Goal: Information Seeking & Learning: Check status

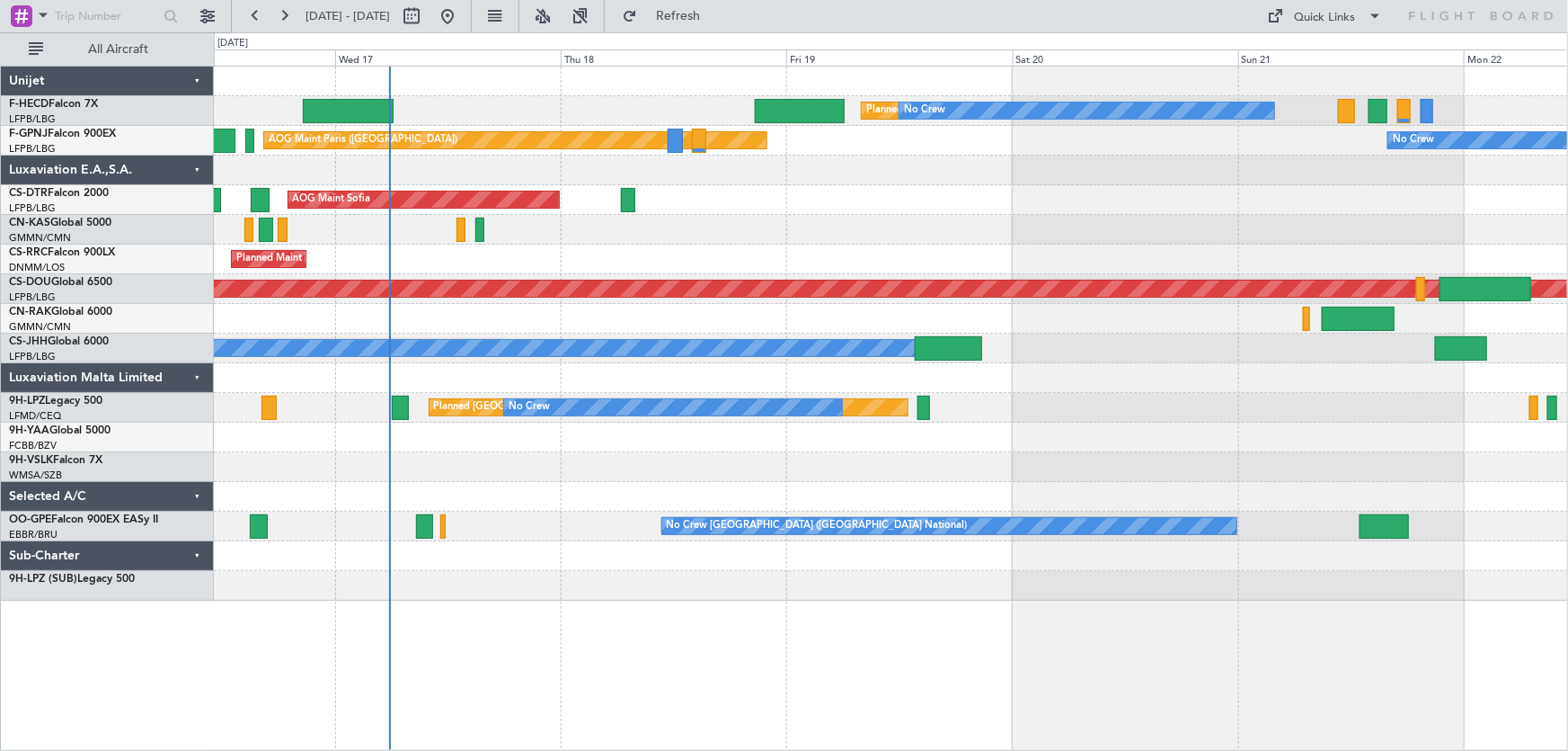
click at [532, 312] on div "Planned Maint [GEOGRAPHIC_DATA] ([GEOGRAPHIC_DATA]) No Crew No Crew AOG Maint […" at bounding box center [890, 333] width 1354 height 534
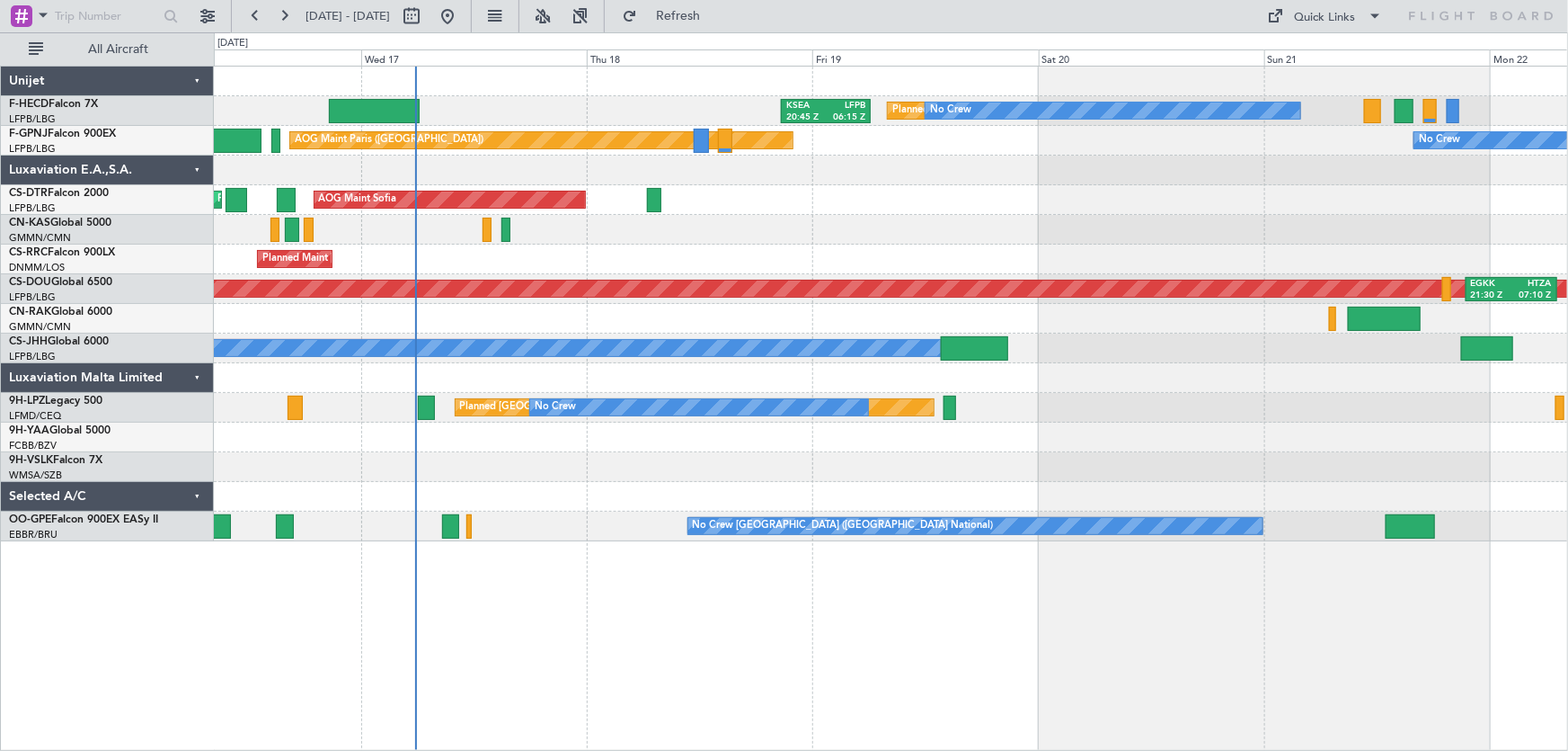
click at [648, 267] on div "Planned Maint [GEOGRAPHIC_DATA] ([GEOGRAPHIC_DATA])" at bounding box center [890, 259] width 1354 height 30
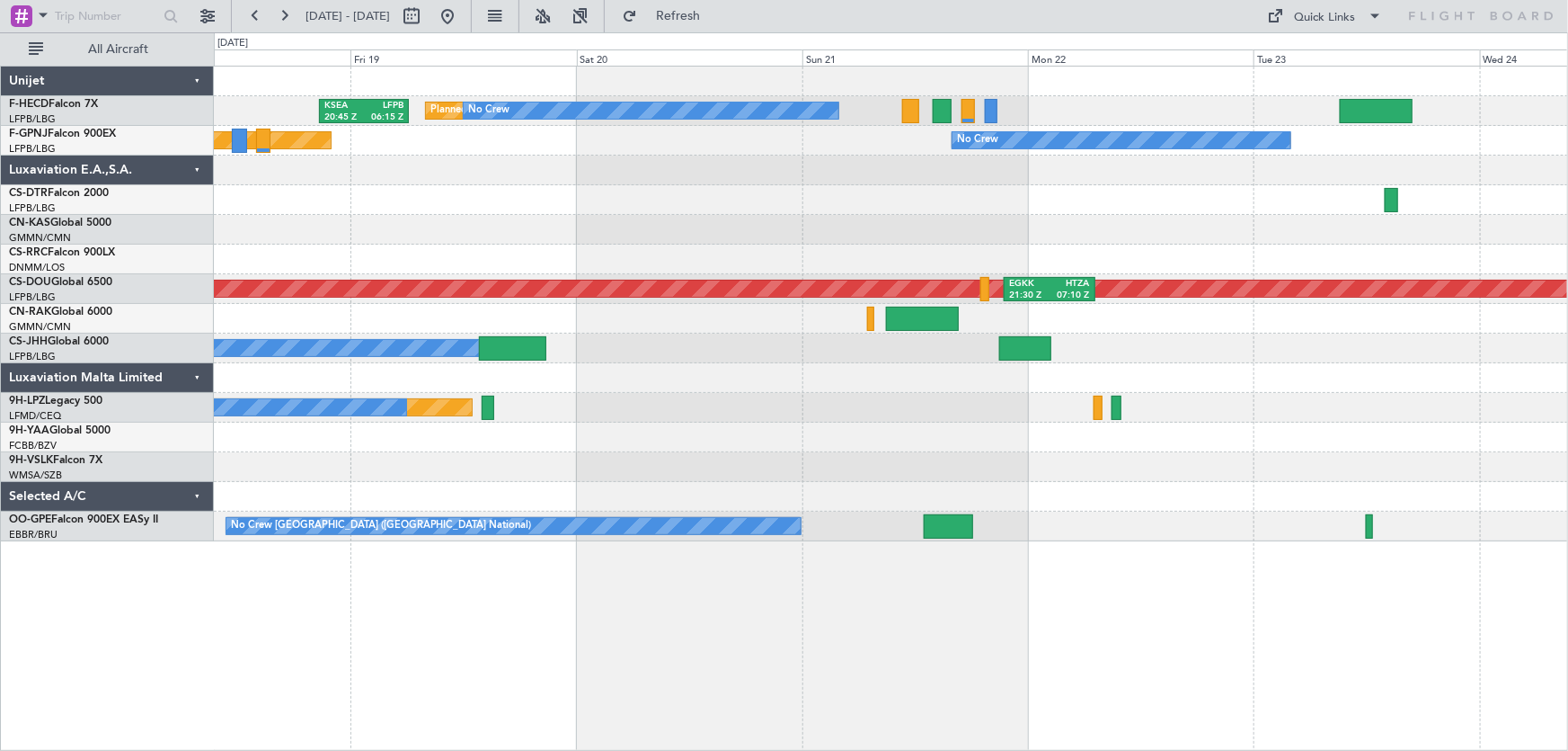
click at [445, 277] on div "Planned Maint [GEOGRAPHIC_DATA] ([GEOGRAPHIC_DATA]) No Crew KSEA 20:45 Z LFPB 0…" at bounding box center [890, 304] width 1354 height 475
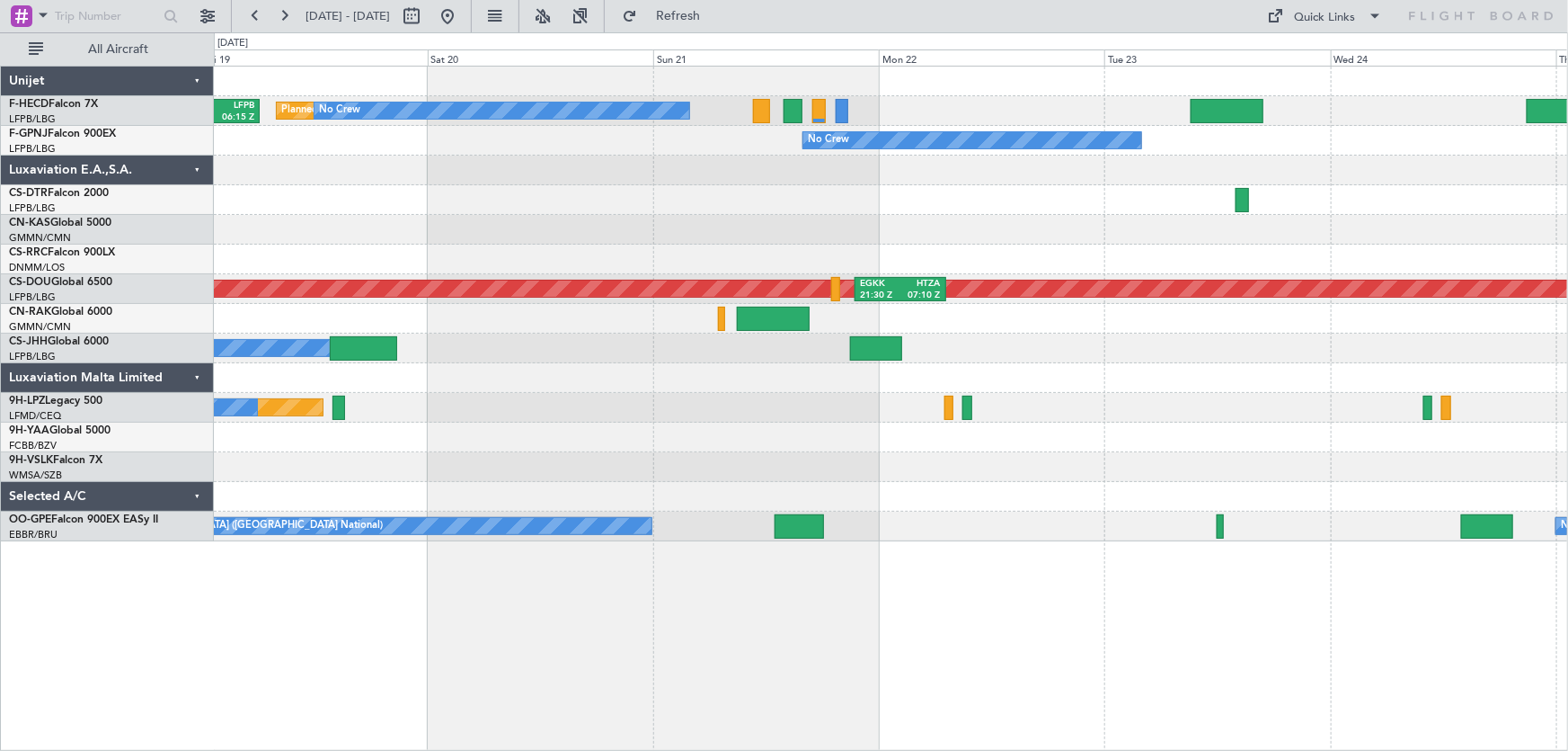
click at [385, 238] on div at bounding box center [890, 229] width 1354 height 30
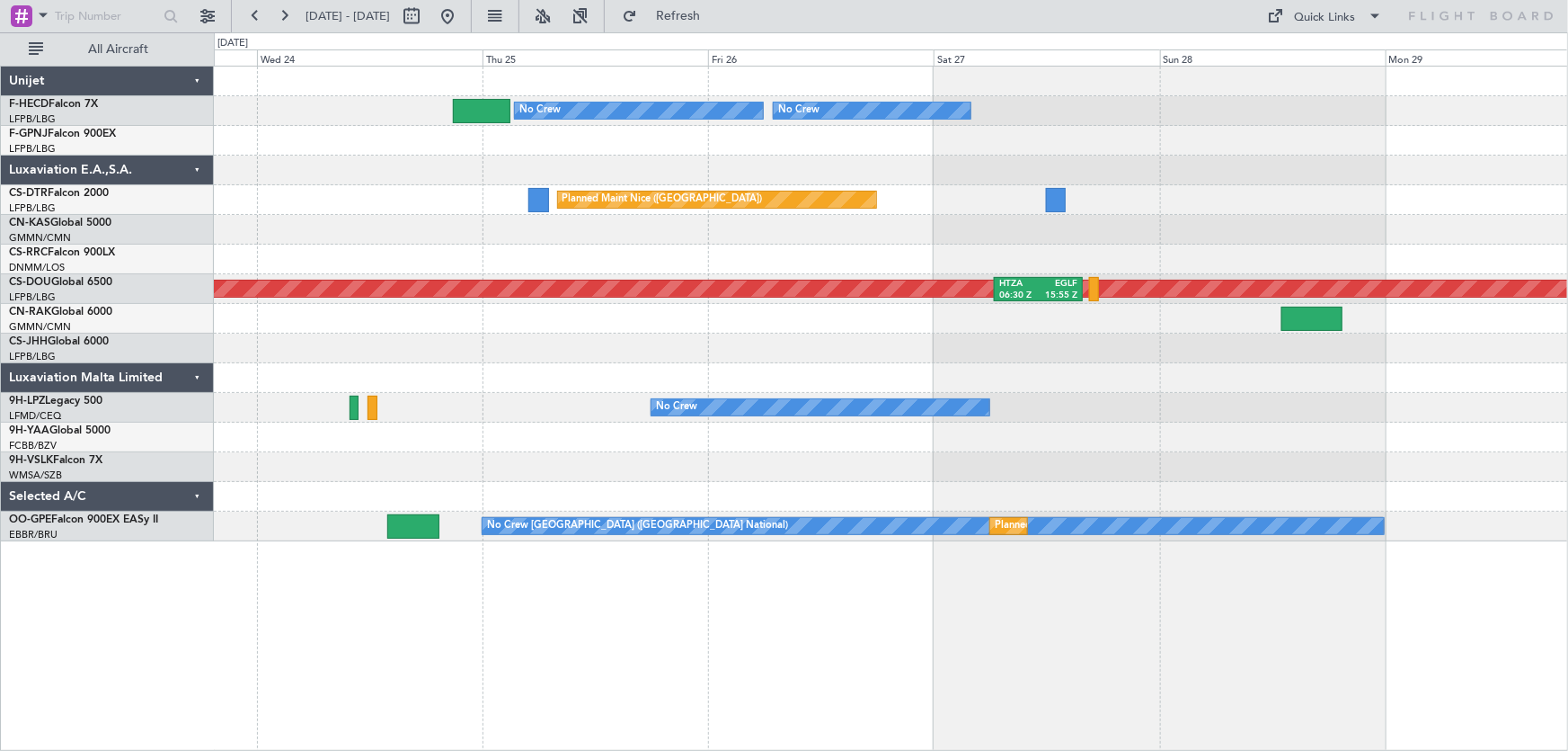
click at [530, 254] on div at bounding box center [890, 259] width 1354 height 30
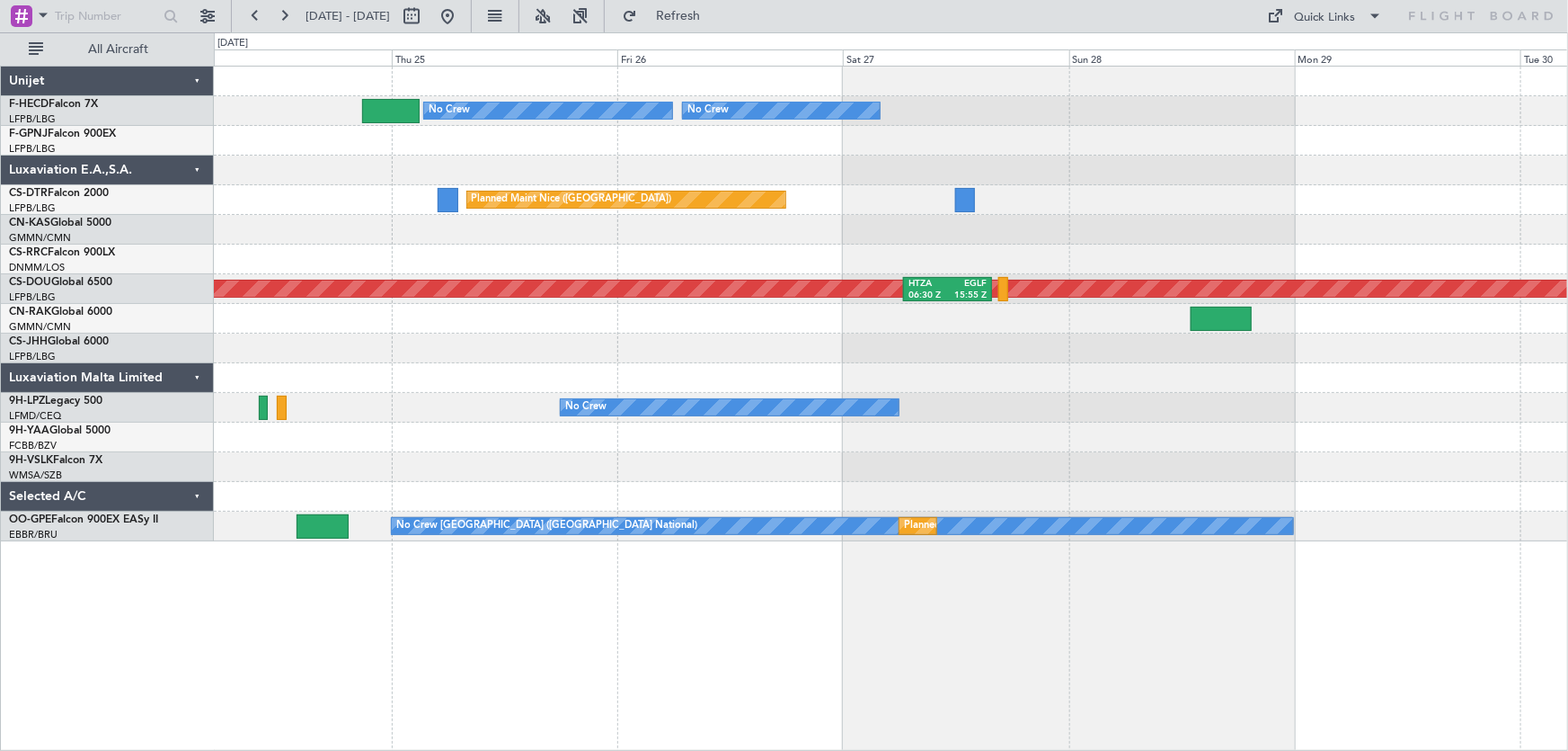
click at [628, 265] on div at bounding box center [890, 259] width 1354 height 30
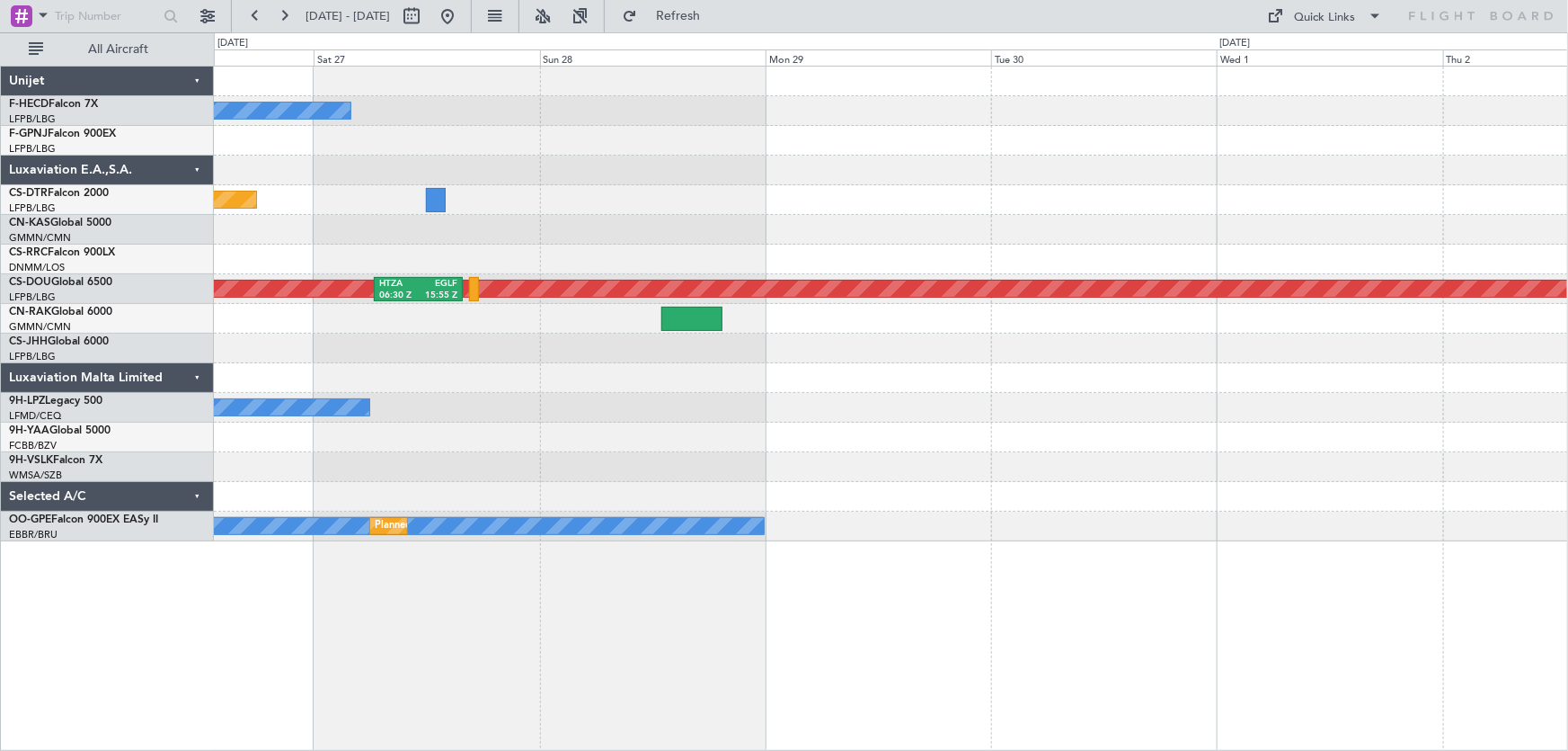
click at [643, 230] on div at bounding box center [890, 229] width 1354 height 30
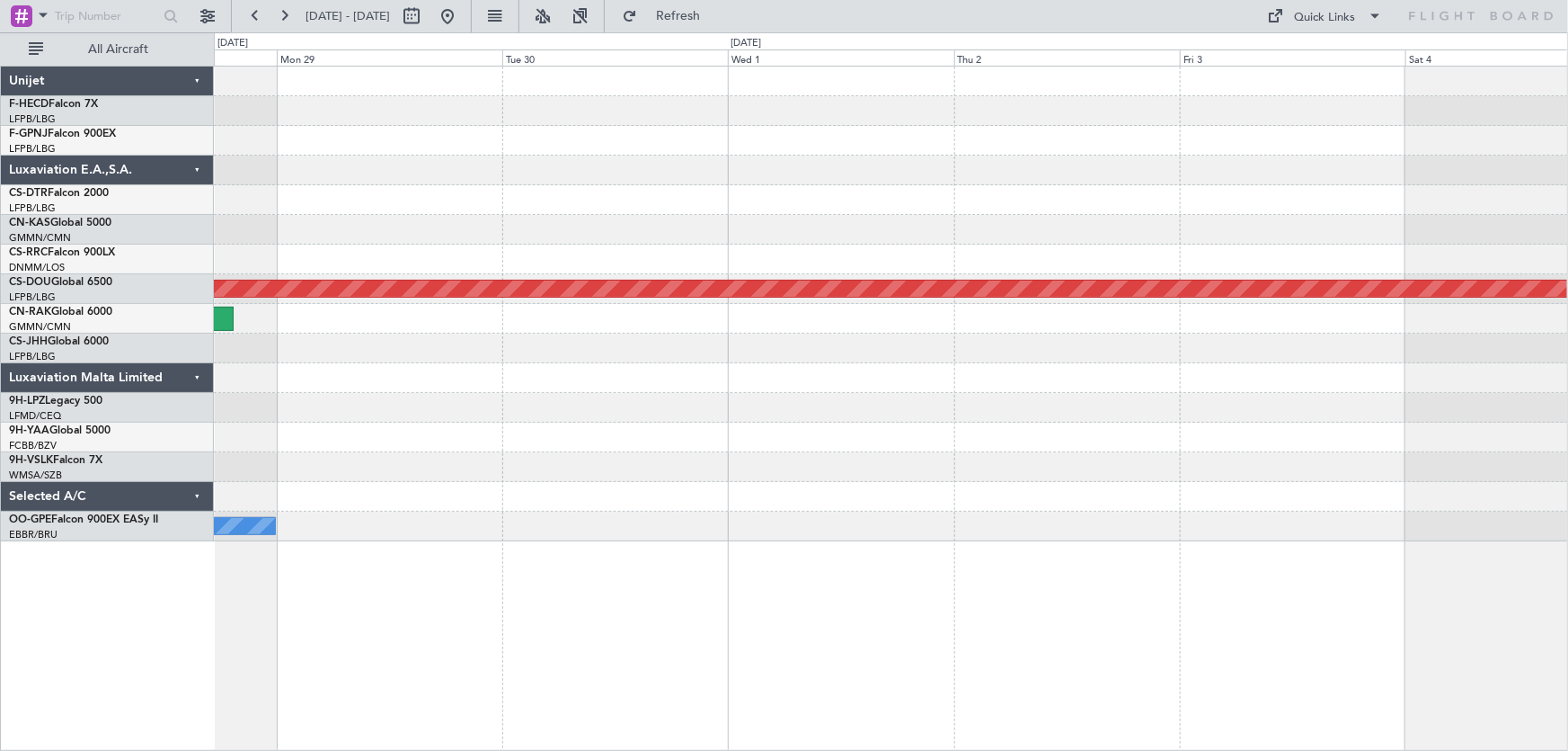
click at [711, 231] on div at bounding box center [890, 229] width 1354 height 30
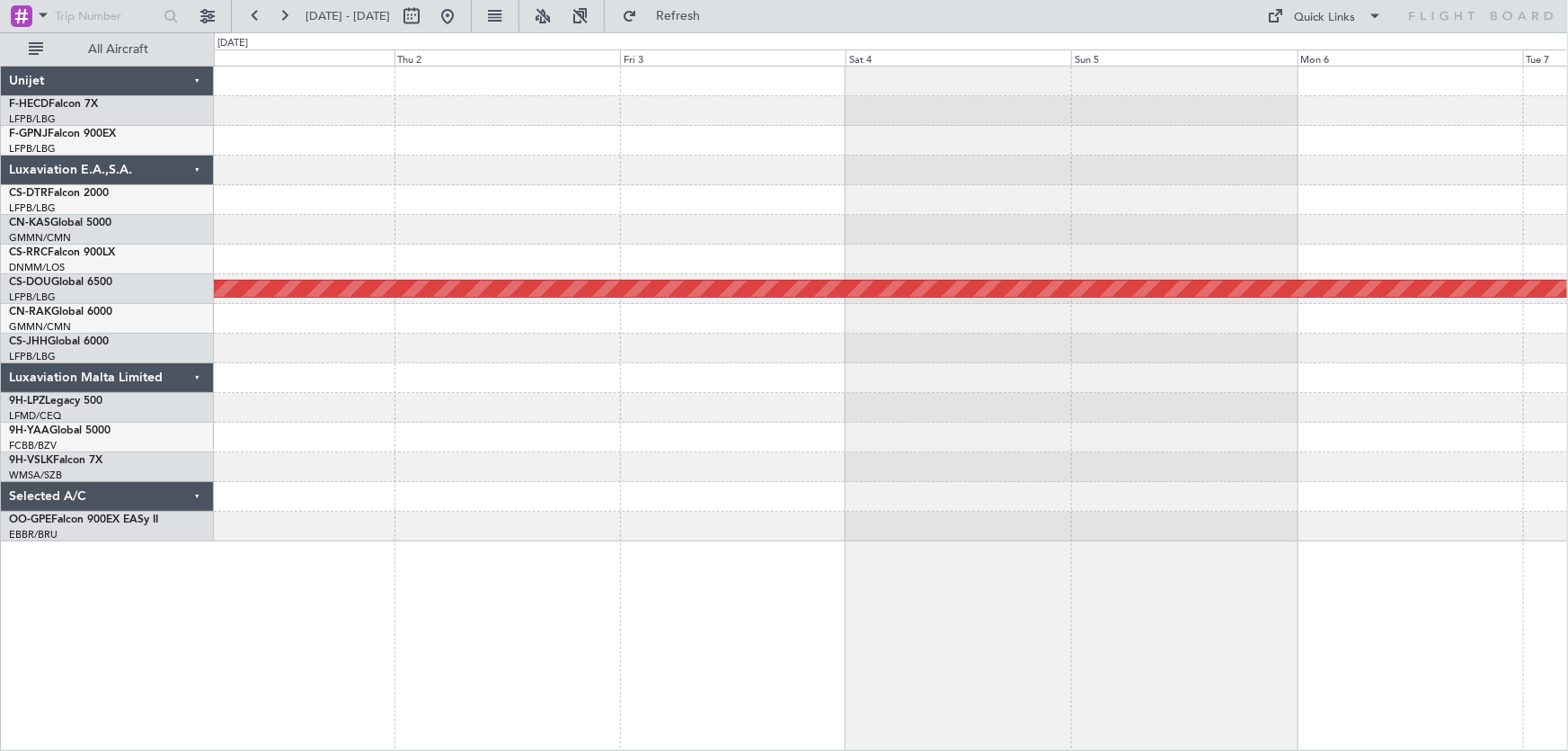
click at [898, 233] on div at bounding box center [890, 229] width 1354 height 30
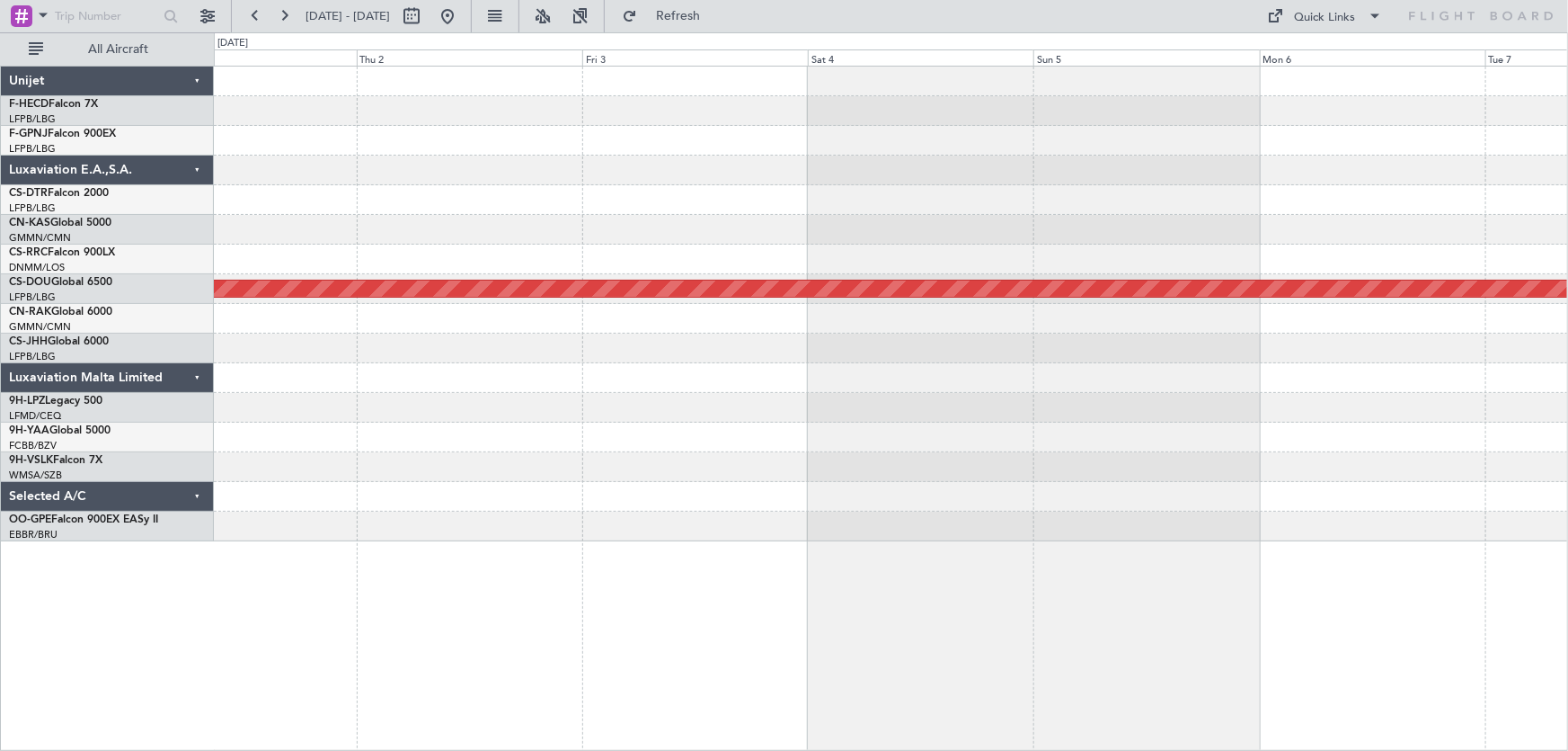
click at [1114, 225] on div at bounding box center [890, 229] width 1354 height 30
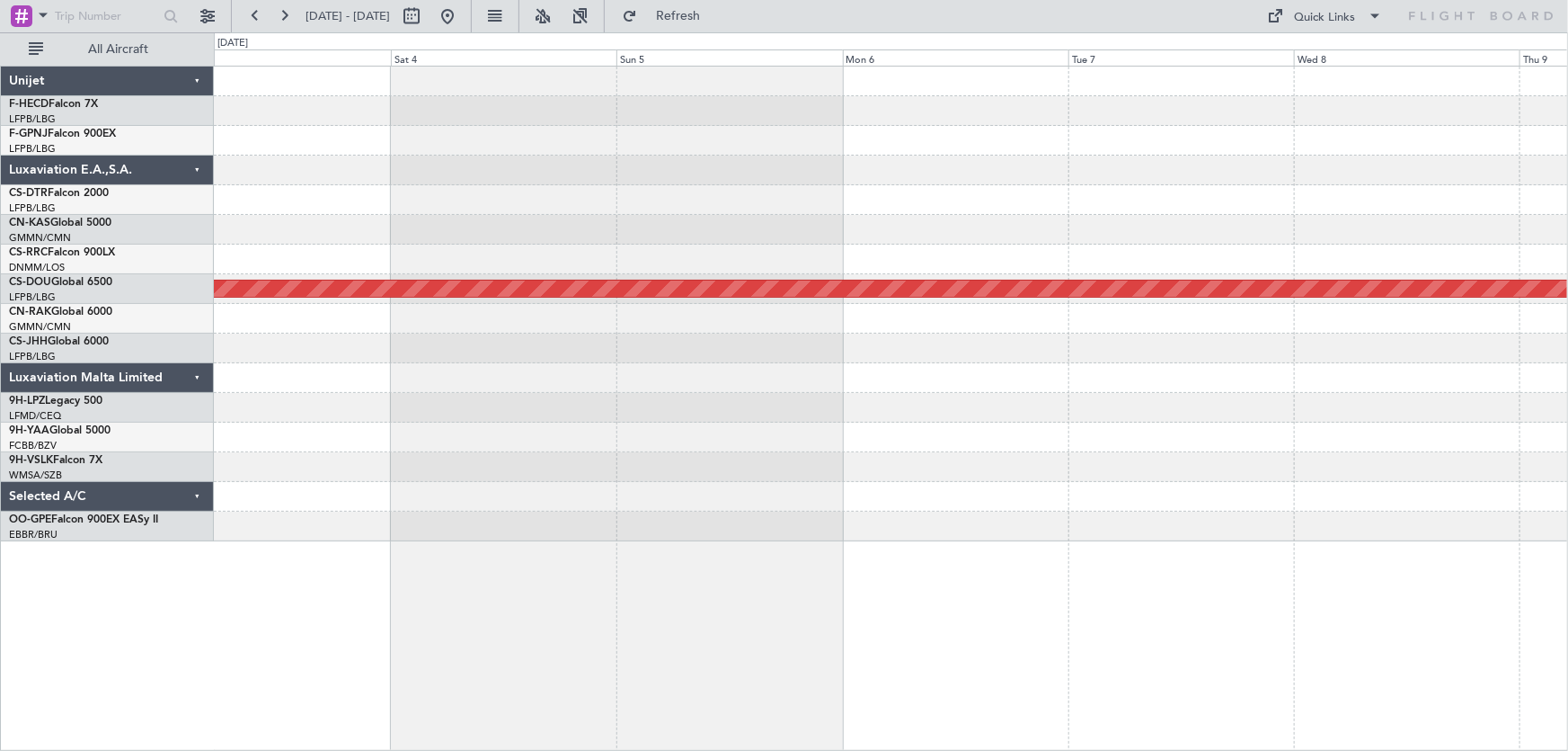
click at [833, 213] on div "Planned Maint London ([GEOGRAPHIC_DATA])" at bounding box center [890, 304] width 1354 height 475
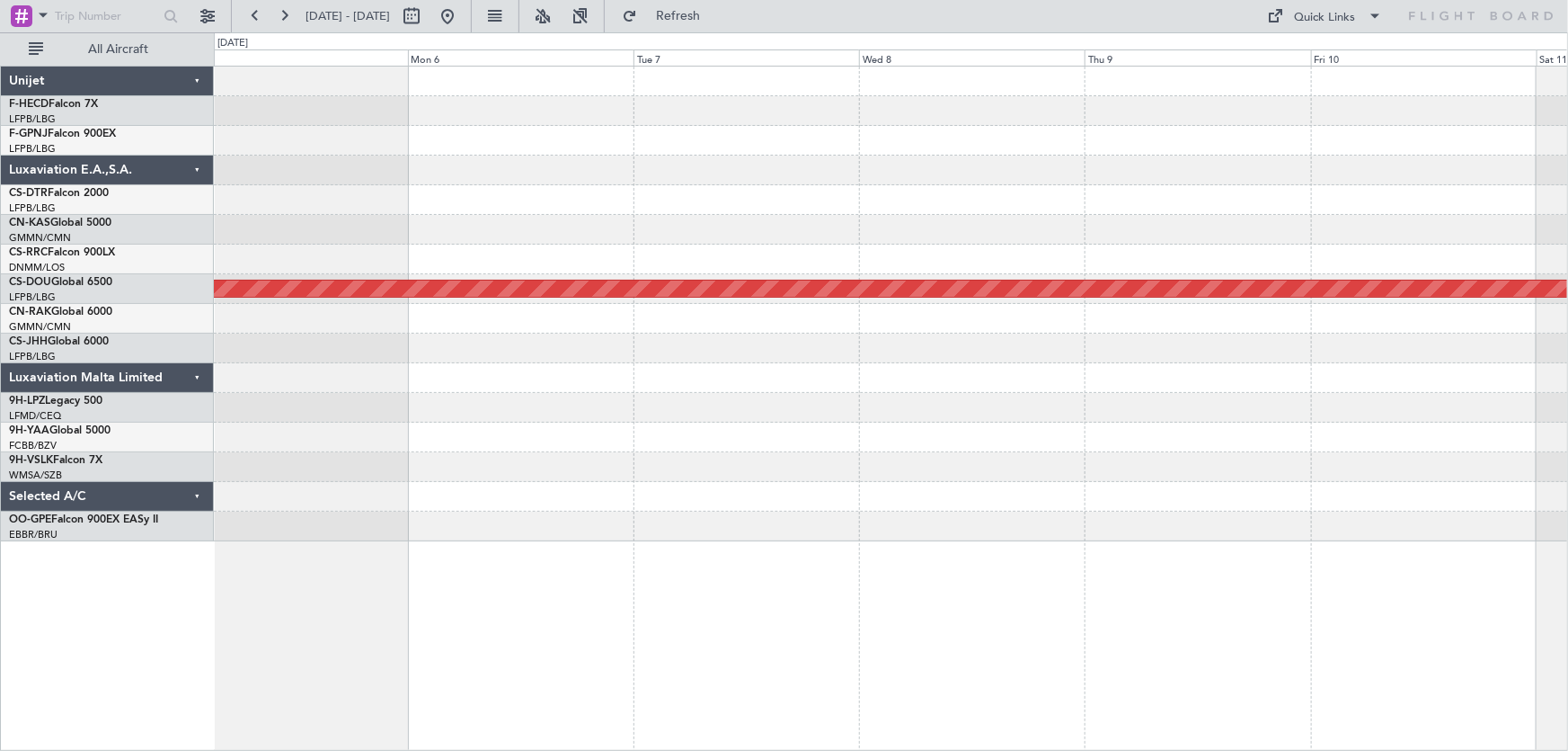
click at [1036, 196] on div at bounding box center [890, 200] width 1354 height 30
click at [1060, 196] on div "Planned Maint London ([GEOGRAPHIC_DATA])" at bounding box center [890, 304] width 1354 height 475
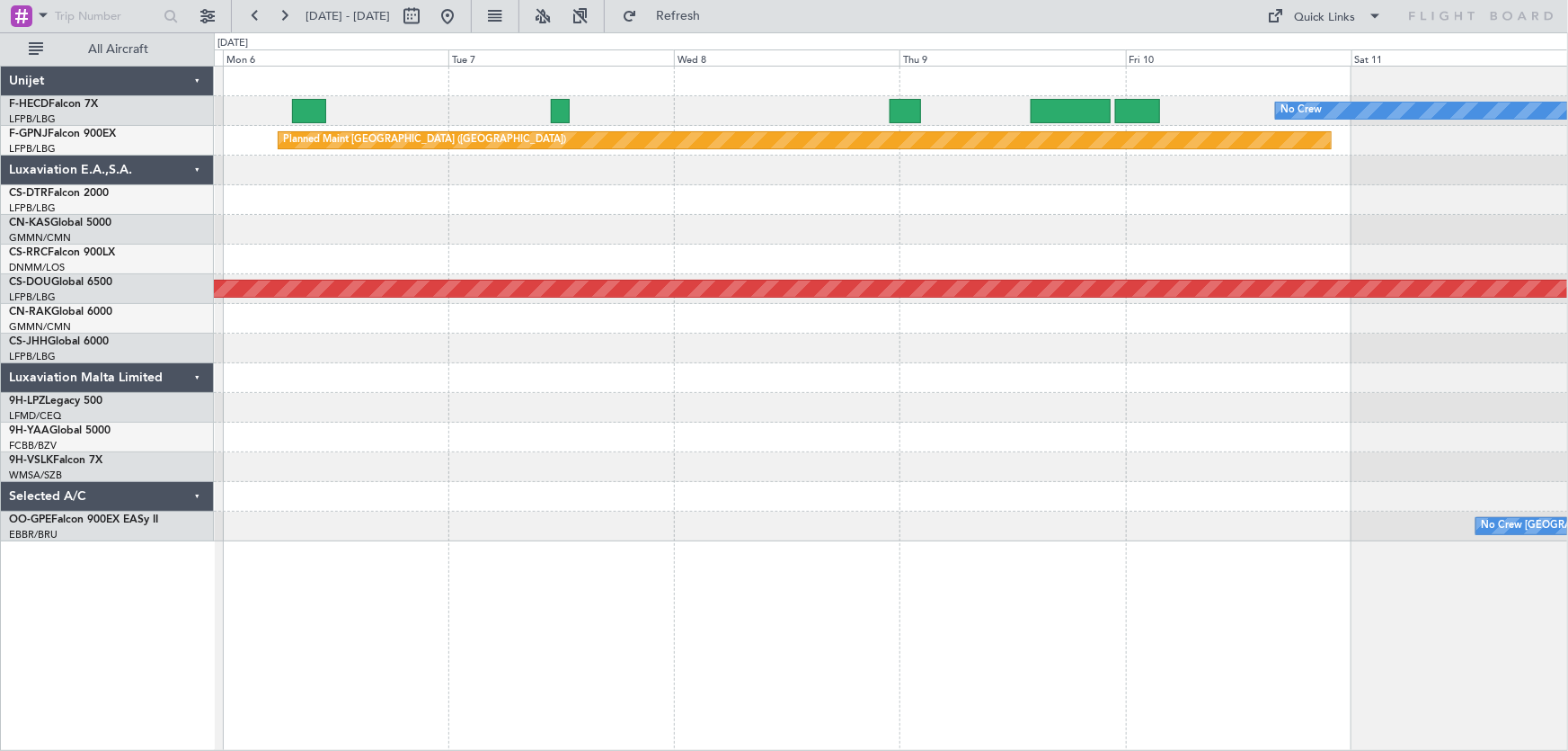
click at [596, 285] on div "No Crew HEGN 19:30 Z WSSL 05:25 Z Planned Maint [GEOGRAPHIC_DATA] ([GEOGRAPHIC_…" at bounding box center [890, 304] width 1354 height 475
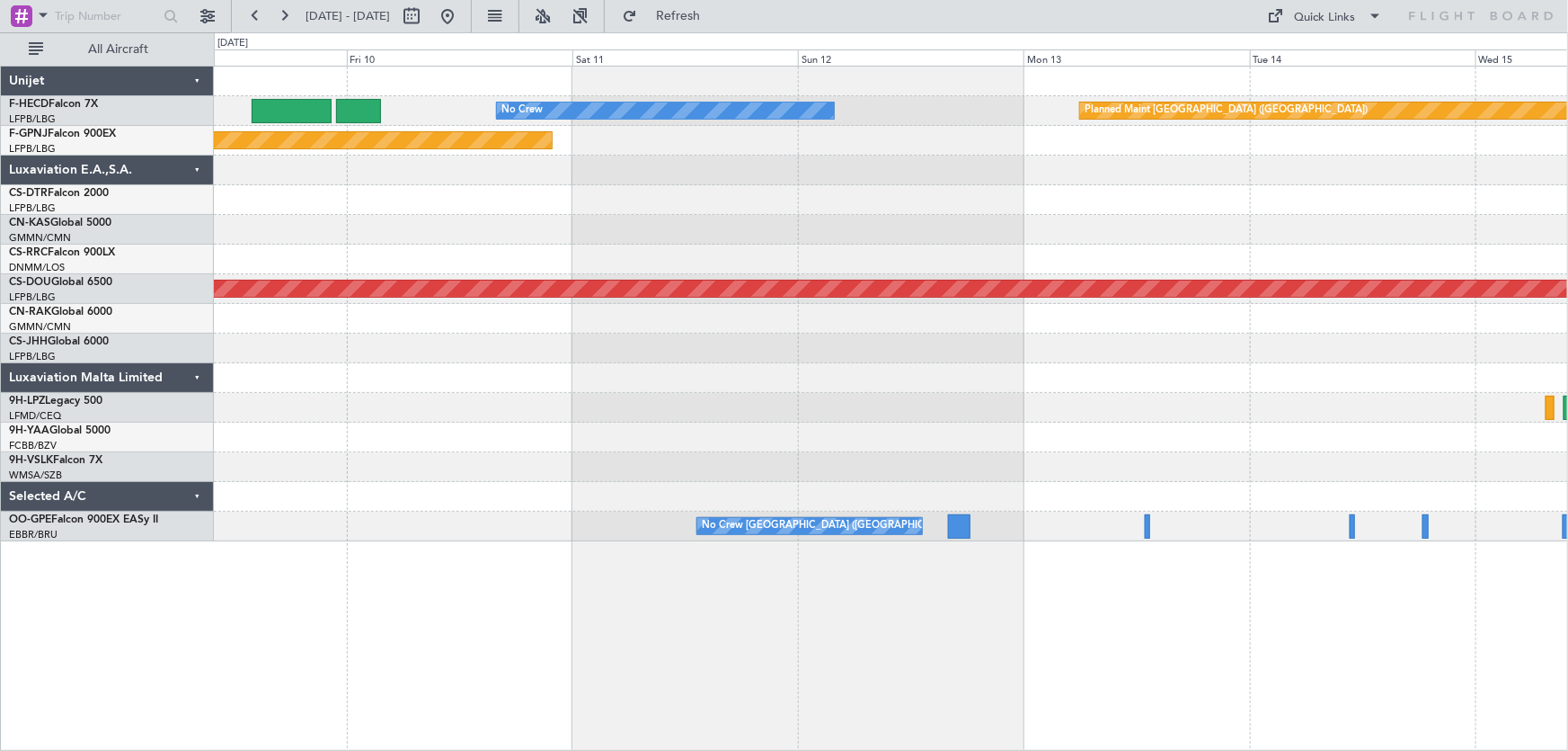
click at [662, 258] on div at bounding box center [890, 259] width 1354 height 30
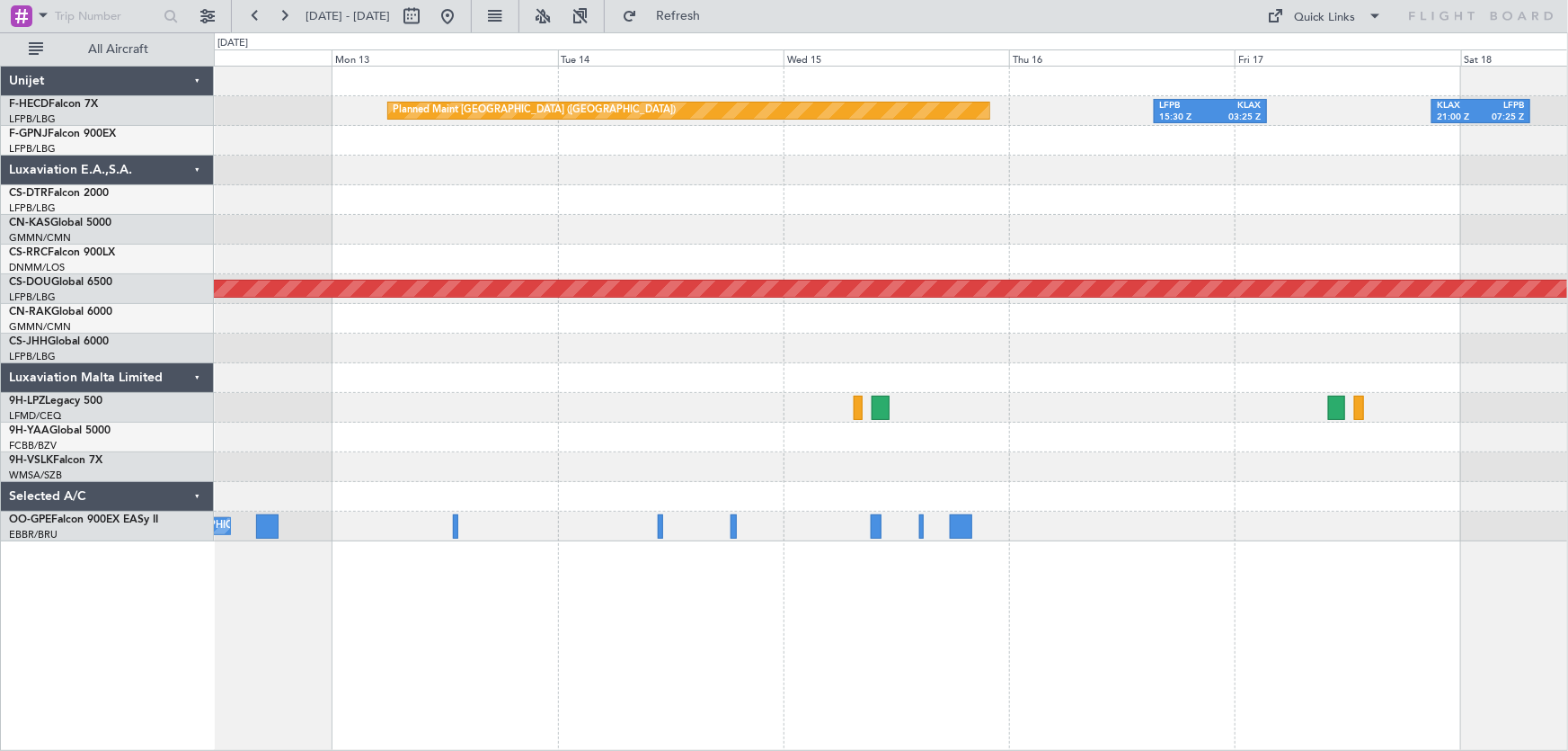
click at [846, 227] on div "Planned Maint [GEOGRAPHIC_DATA] ([GEOGRAPHIC_DATA]) LFPB 15:30 Z KLAX 03:25 Z K…" at bounding box center [890, 304] width 1354 height 475
click at [649, 253] on div "Planned Maint [GEOGRAPHIC_DATA] ([GEOGRAPHIC_DATA]) LFPB 15:30 Z KLAX 03:25 Z K…" at bounding box center [890, 304] width 1354 height 475
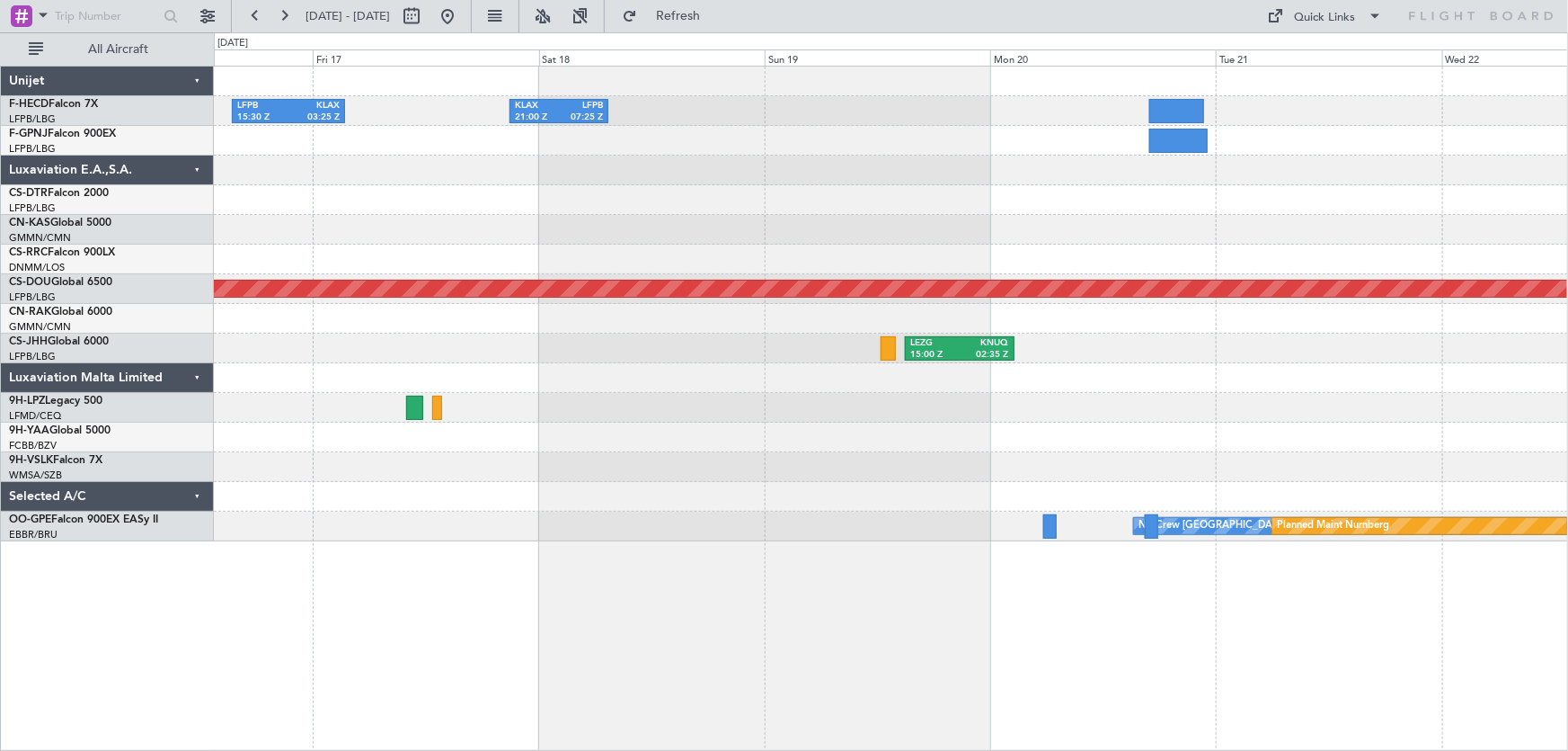
click at [589, 238] on div "LFPB 15:30 Z KLAX 03:25 Z KLAX 21:00 Z LFPB 07:25 Z Planned Maint [GEOGRAPHIC_D…" at bounding box center [890, 304] width 1354 height 475
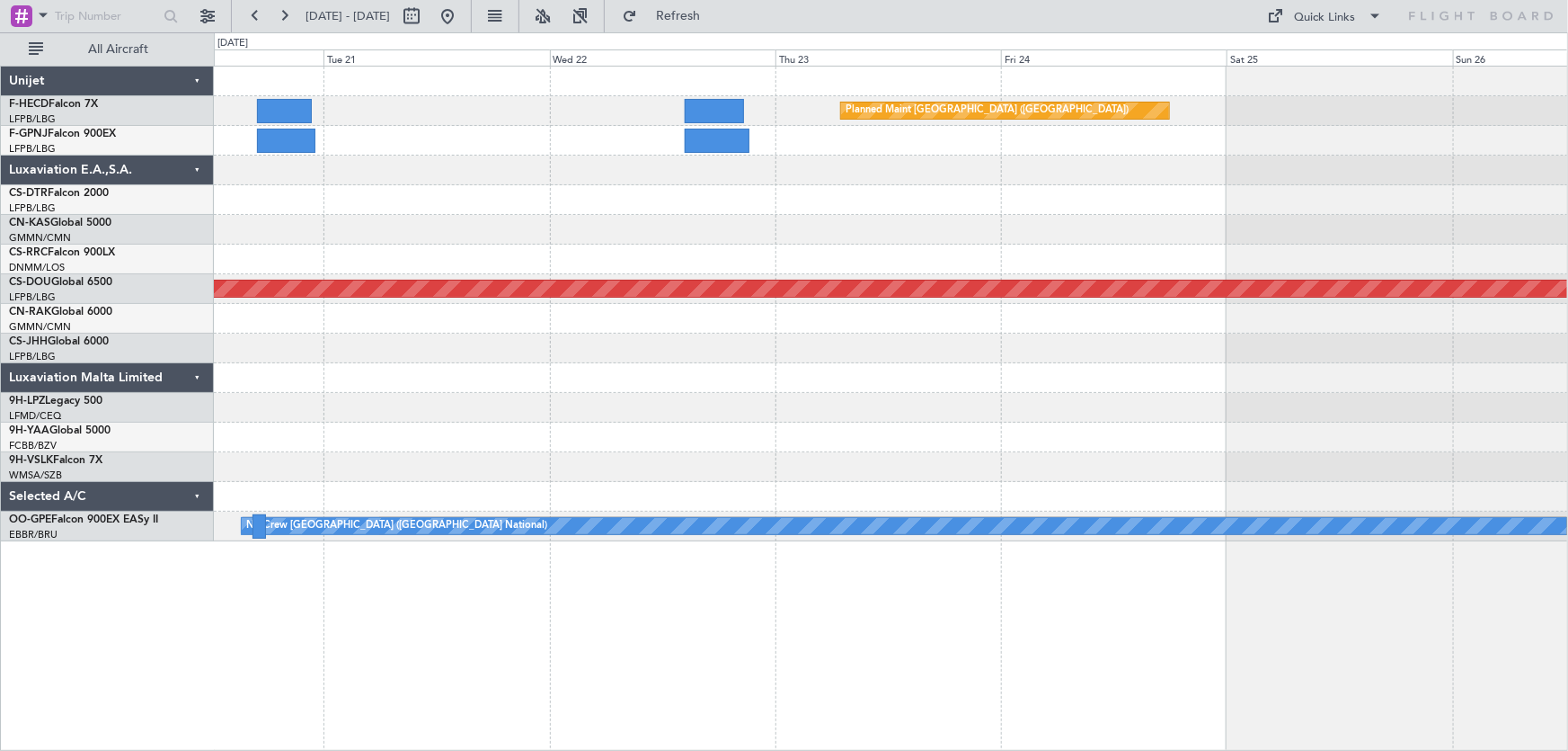
click at [640, 218] on div "Planned Maint [GEOGRAPHIC_DATA] ([GEOGRAPHIC_DATA]) Planned Maint [GEOGRAPHIC_D…" at bounding box center [890, 304] width 1354 height 475
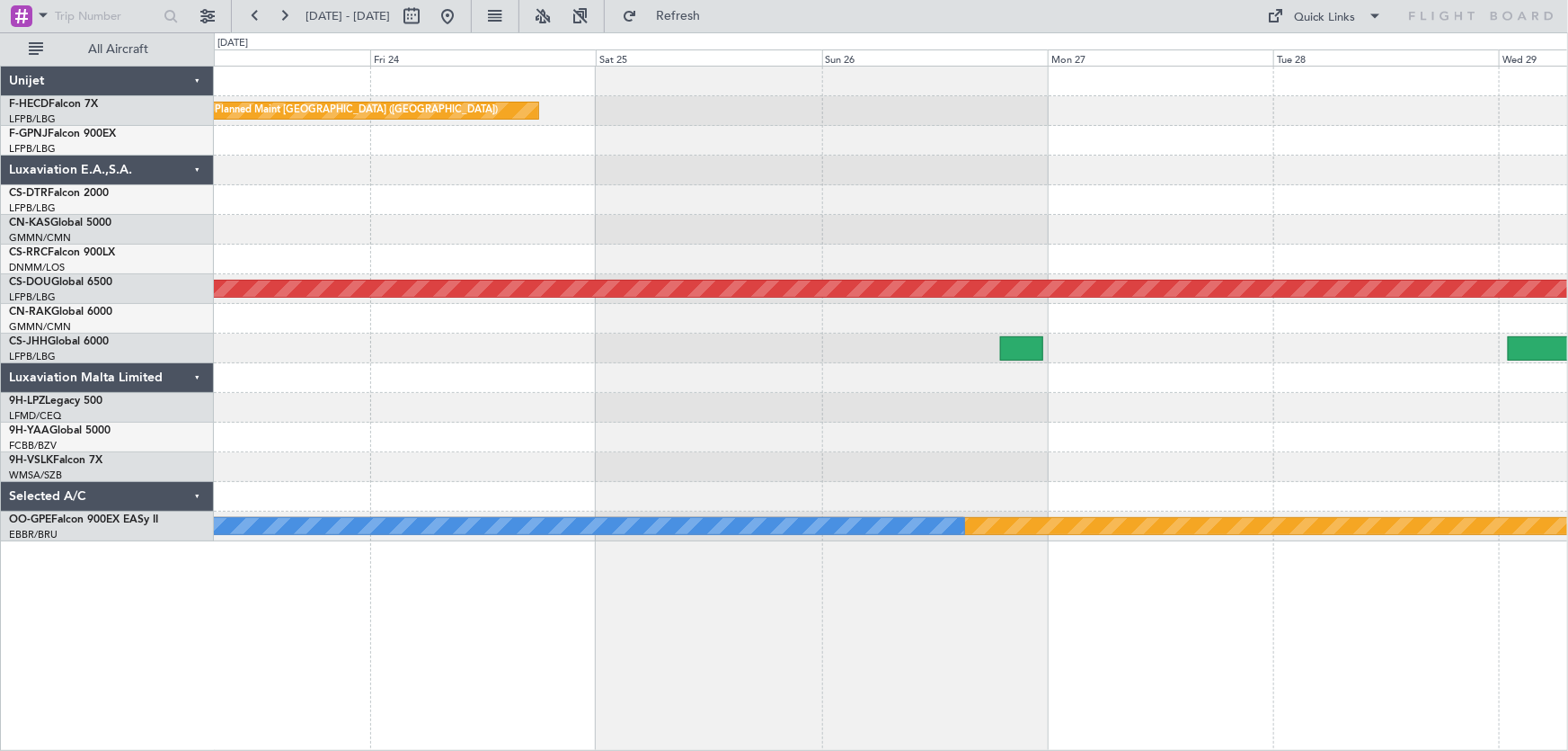
click at [547, 228] on div "Planned Maint [GEOGRAPHIC_DATA] ([GEOGRAPHIC_DATA]) Planned Maint [GEOGRAPHIC_D…" at bounding box center [890, 304] width 1354 height 475
click at [652, 228] on div "Planned Maint [GEOGRAPHIC_DATA] ([GEOGRAPHIC_DATA]) Planned Maint [GEOGRAPHIC_D…" at bounding box center [890, 304] width 1354 height 475
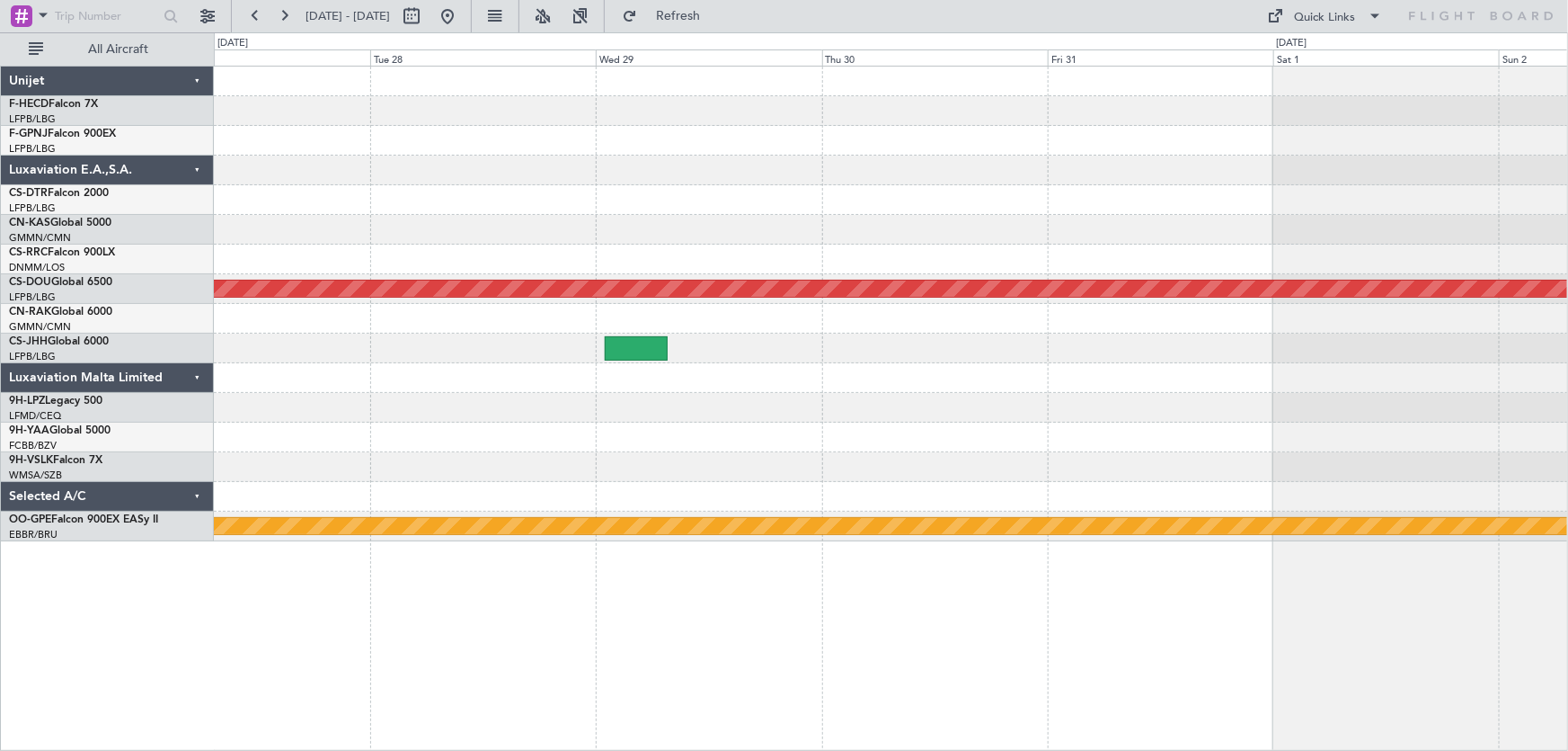
click at [718, 224] on div at bounding box center [890, 229] width 1354 height 30
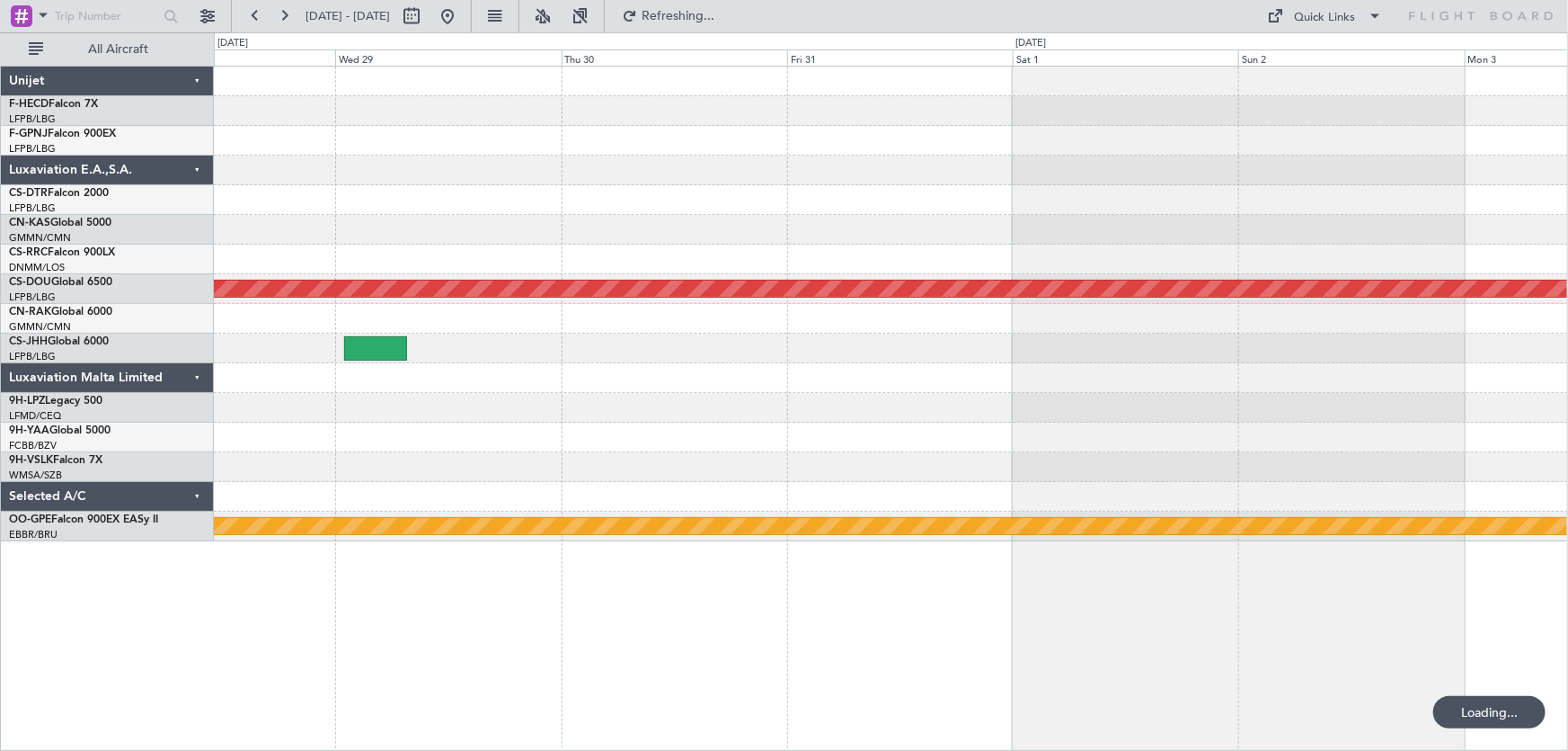
click at [575, 234] on div "Planned Maint London ([GEOGRAPHIC_DATA]) Planned Maint Nurnberg" at bounding box center [890, 304] width 1354 height 475
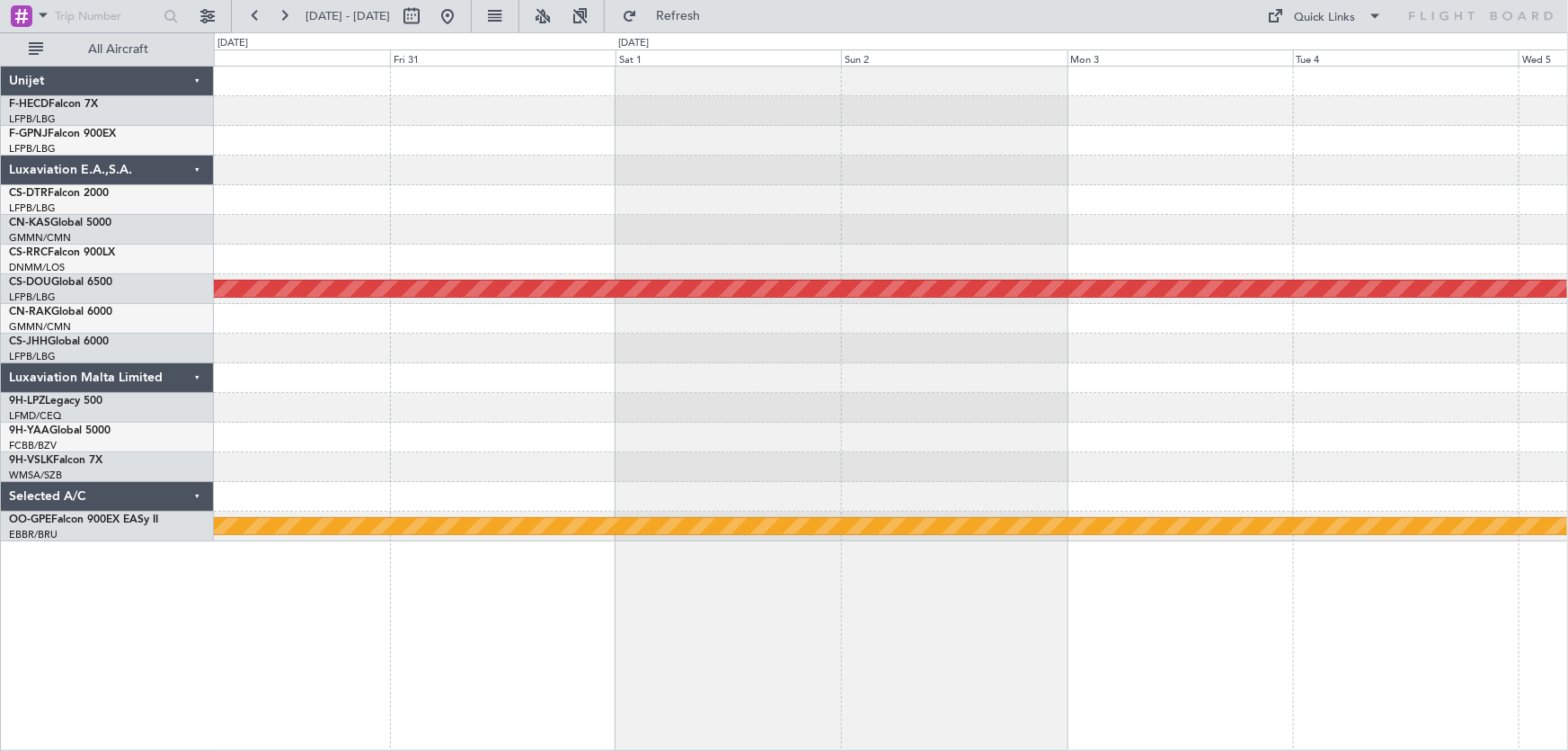
click at [876, 193] on div "Planned Maint London ([GEOGRAPHIC_DATA]) Planned Maint Nurnberg" at bounding box center [890, 304] width 1354 height 475
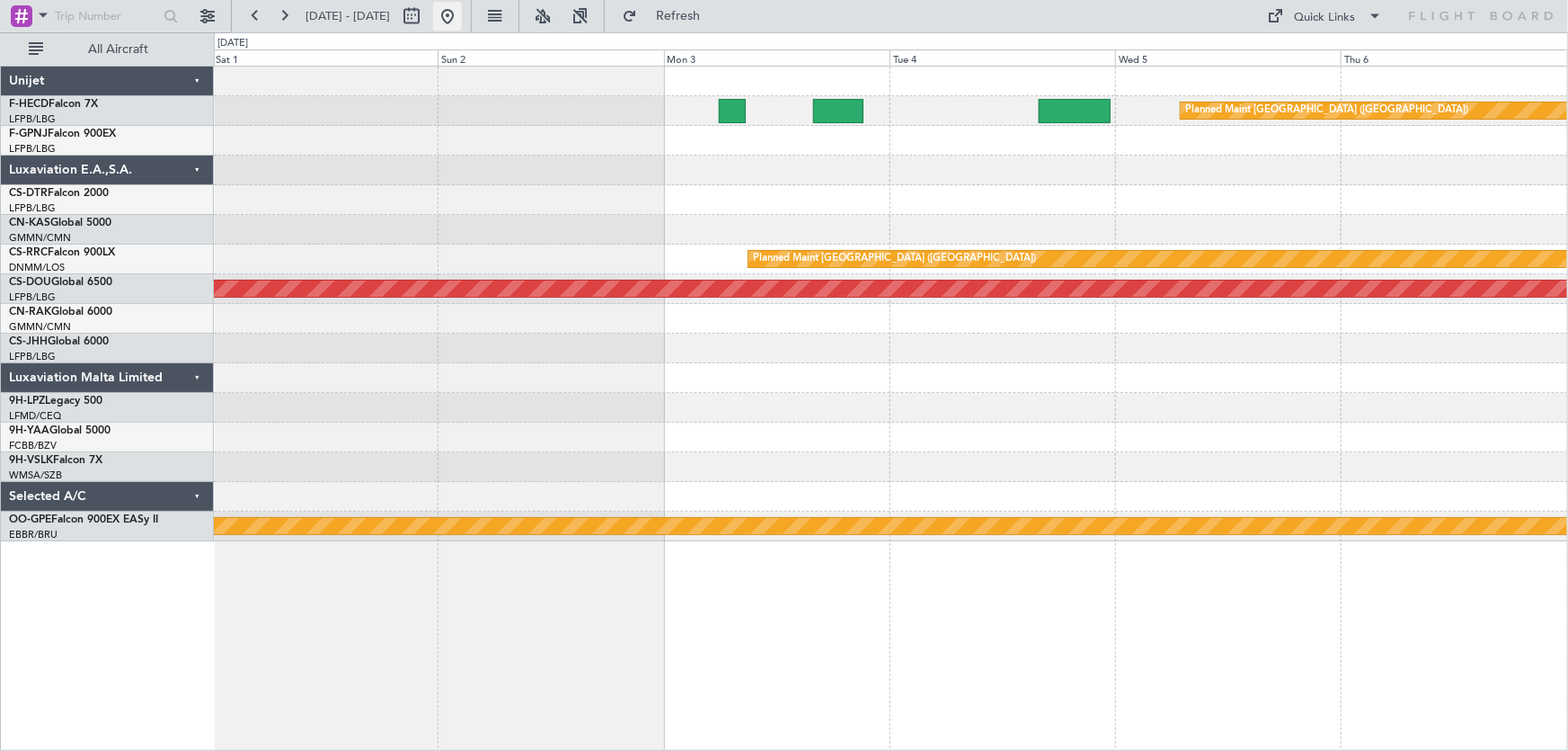
click at [462, 28] on div at bounding box center [429, 16] width 65 height 29
click at [462, 28] on button at bounding box center [447, 16] width 29 height 29
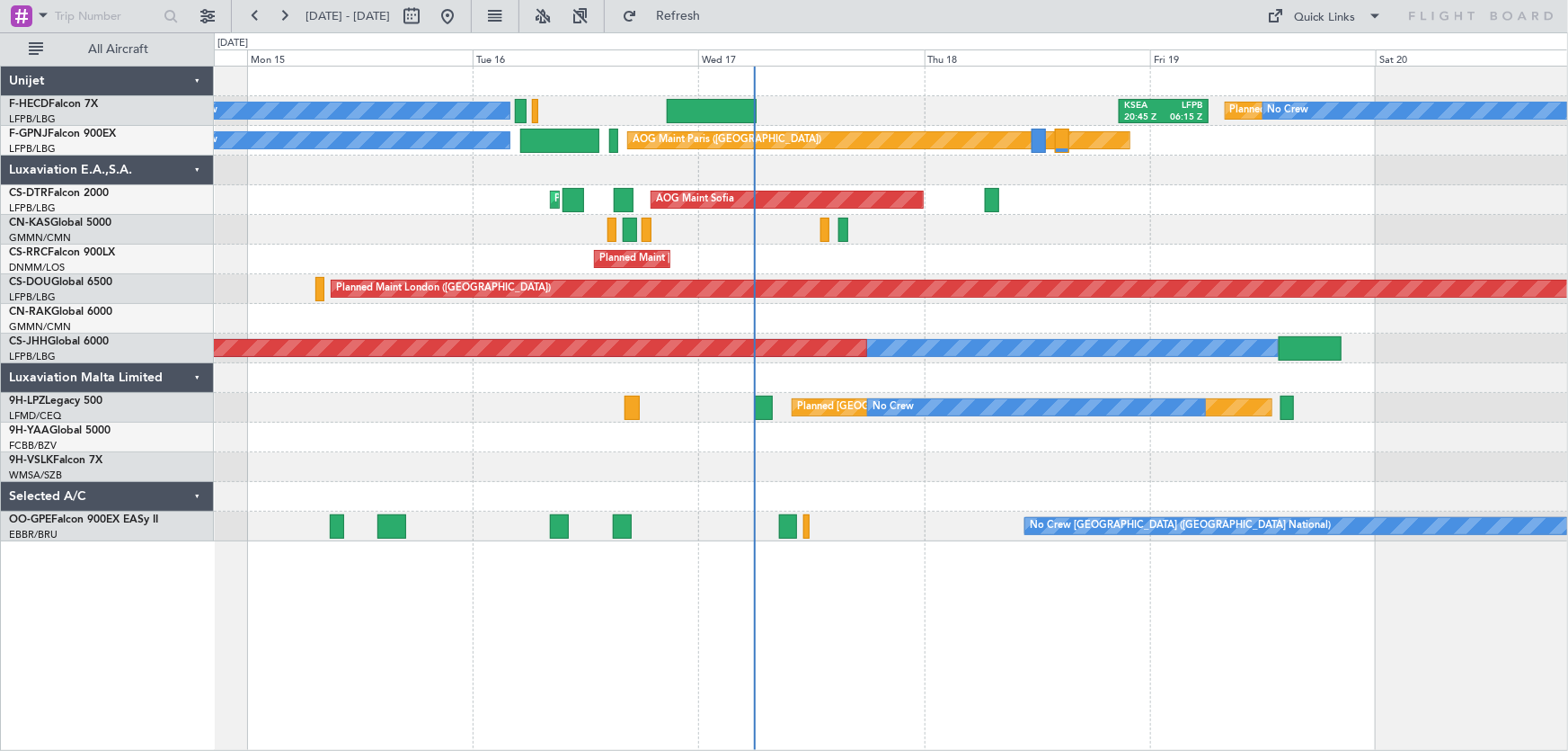
click at [1009, 214] on div "Planned Maint [GEOGRAPHIC_DATA] ([GEOGRAPHIC_DATA]) No Crew No Crew KSEA 20:45 …" at bounding box center [890, 304] width 1354 height 475
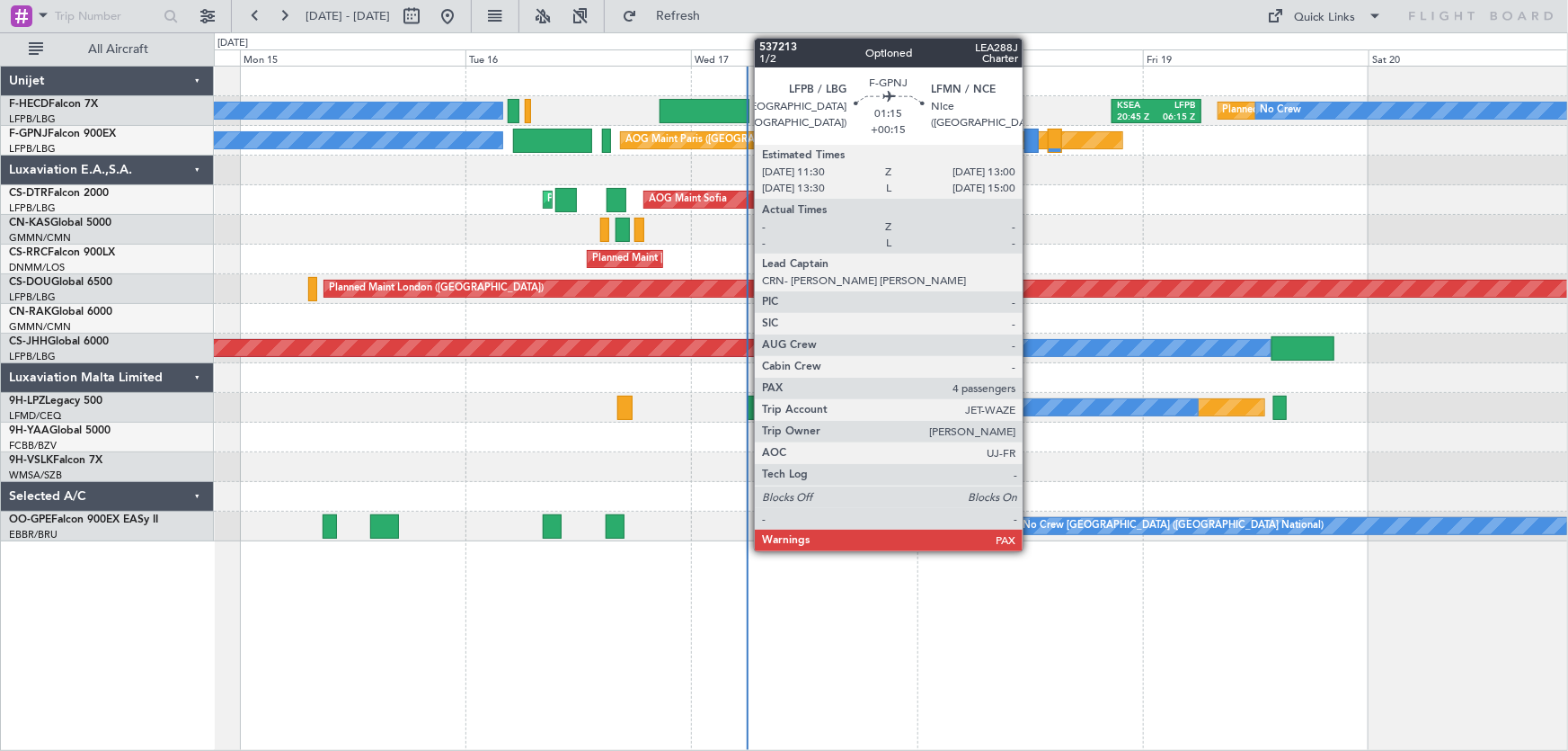
click at [1031, 136] on div at bounding box center [1031, 141] width 14 height 24
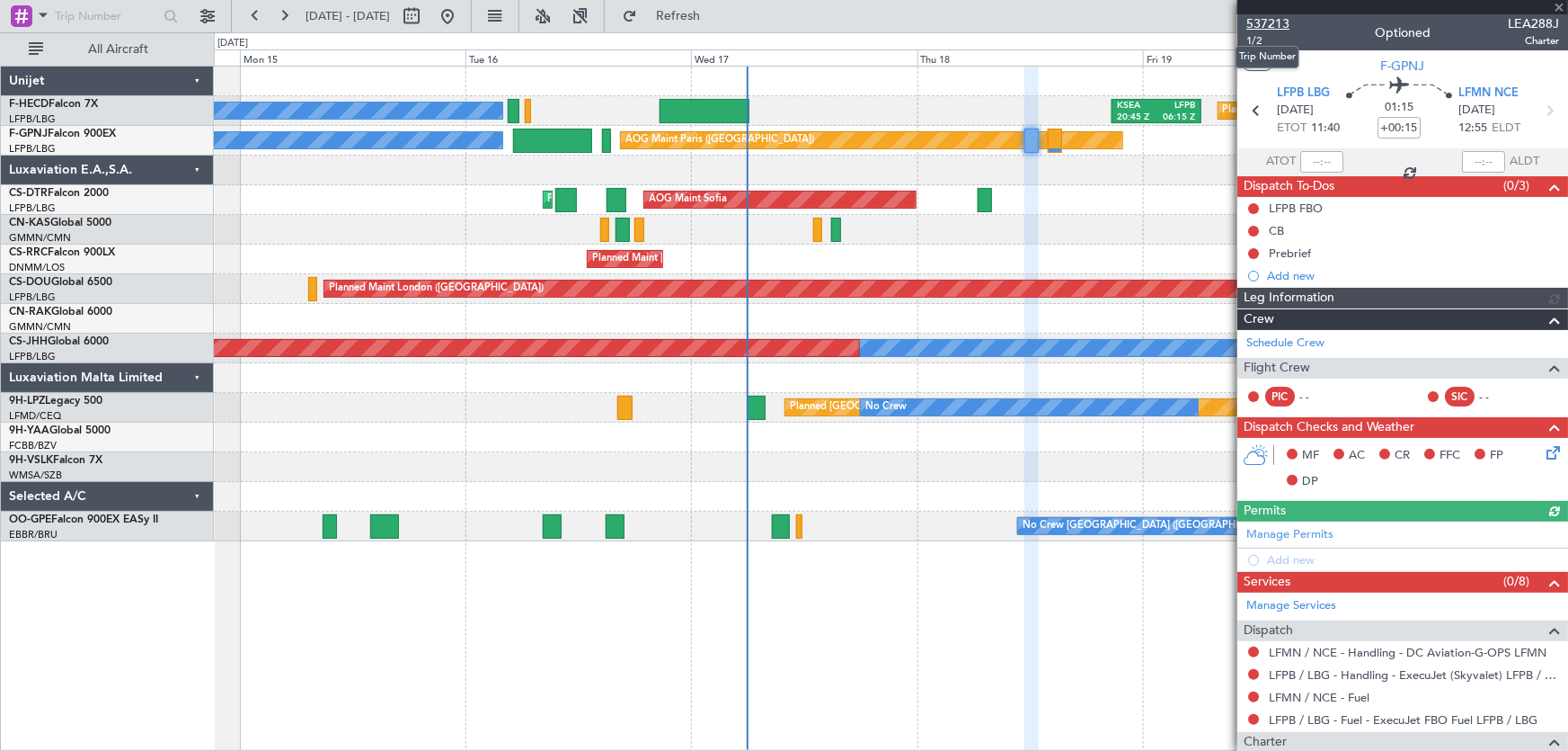
click at [1272, 20] on span "537213" at bounding box center [1267, 23] width 43 height 19
